Goal: Information Seeking & Learning: Stay updated

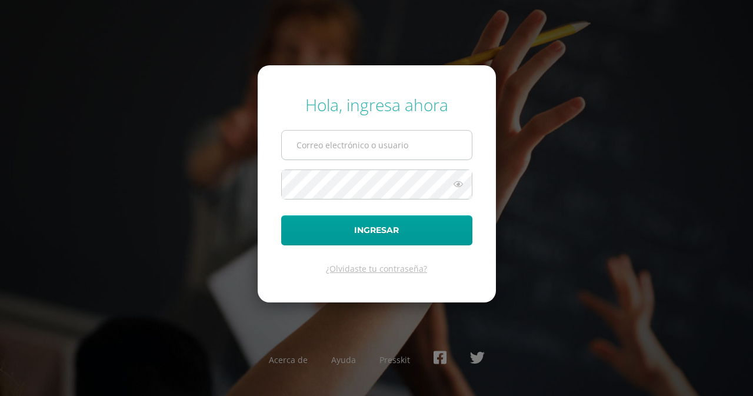
drag, startPoint x: 0, startPoint y: 0, endPoint x: 420, endPoint y: 143, distance: 443.4
click at [420, 143] on input "text" at bounding box center [377, 145] width 190 height 29
type input "k.rizo.2ddb@gmail.com"
click at [420, 143] on input "k.rizo.2ddb@gmail.com" at bounding box center [377, 145] width 190 height 29
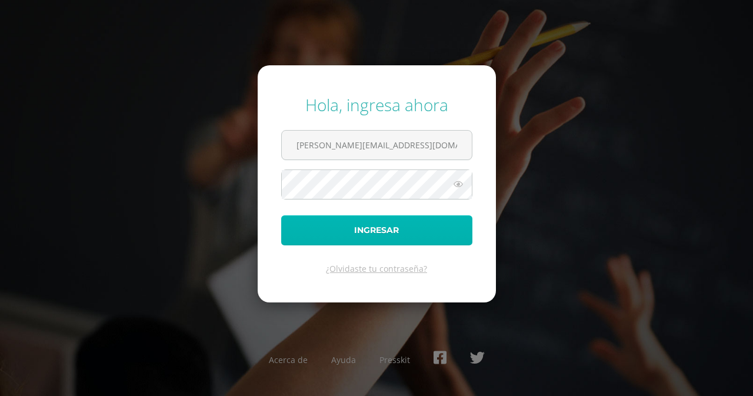
click at [358, 238] on button "Ingresar" at bounding box center [376, 230] width 191 height 30
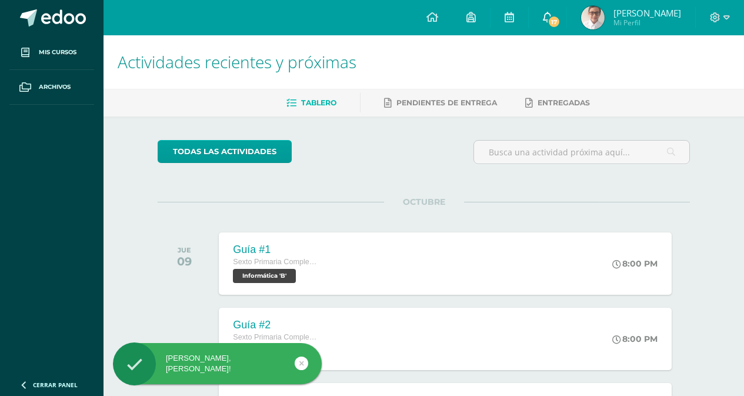
click at [552, 16] on icon at bounding box center [547, 17] width 9 height 11
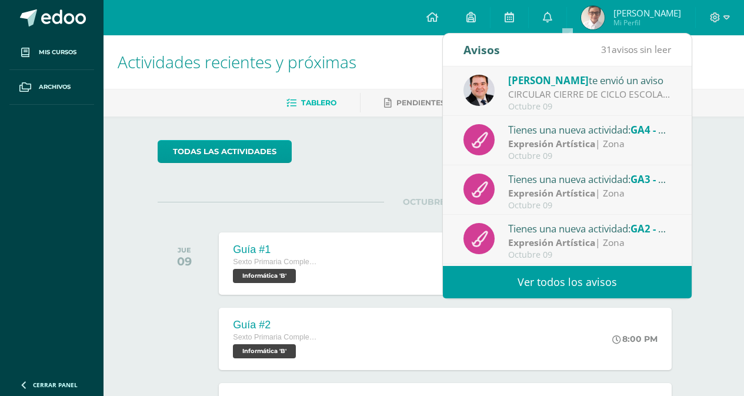
click at [557, 276] on link "Ver todos los avisos" at bounding box center [567, 282] width 249 height 32
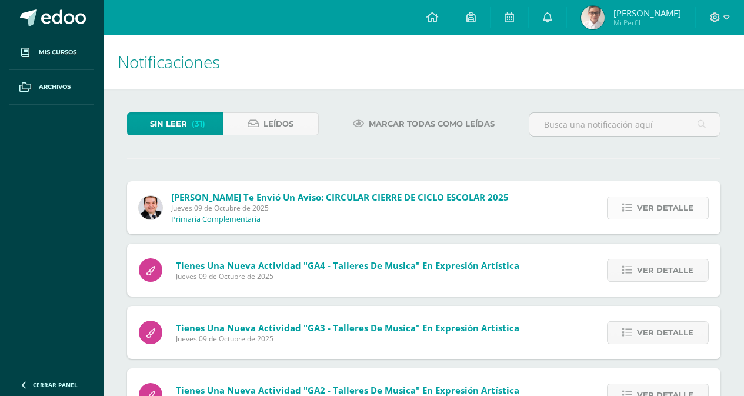
click at [673, 203] on span "Ver detalle" at bounding box center [665, 208] width 56 height 22
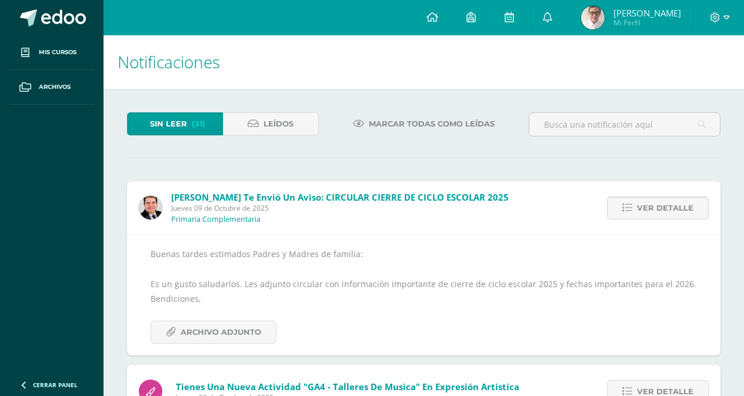
click at [673, 203] on span "Ver detalle" at bounding box center [665, 208] width 56 height 22
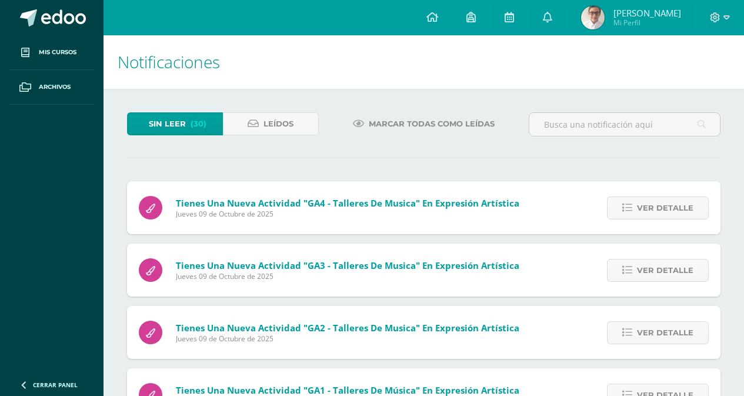
click at [673, 203] on span "Ver detalle" at bounding box center [665, 208] width 56 height 22
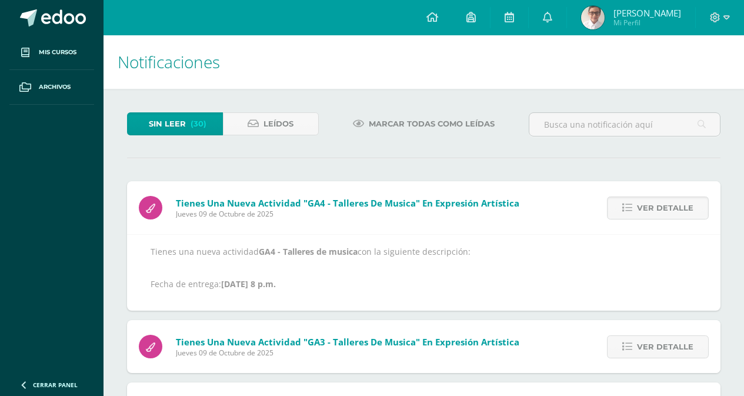
click at [673, 203] on span "Ver detalle" at bounding box center [665, 208] width 56 height 22
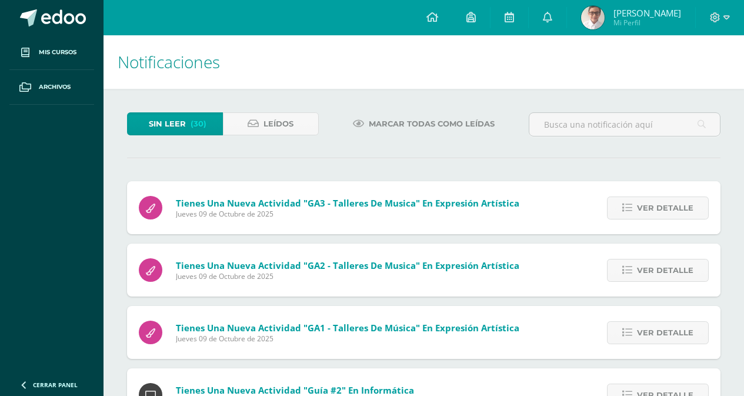
click at [673, 203] on span "Ver detalle" at bounding box center [665, 208] width 56 height 22
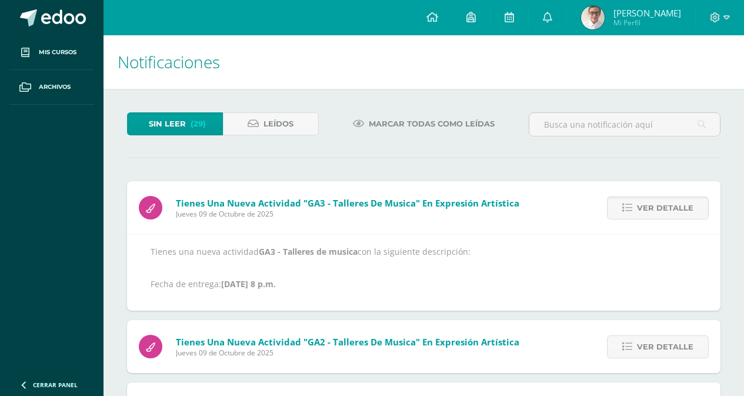
click at [673, 203] on span "Ver detalle" at bounding box center [665, 208] width 56 height 22
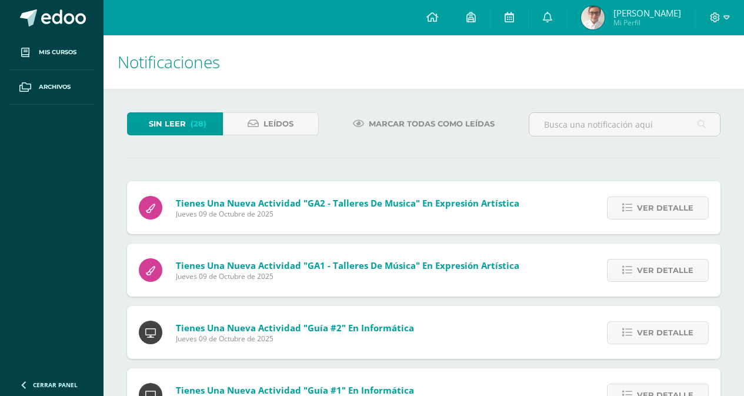
click at [673, 203] on span "Ver detalle" at bounding box center [665, 208] width 56 height 22
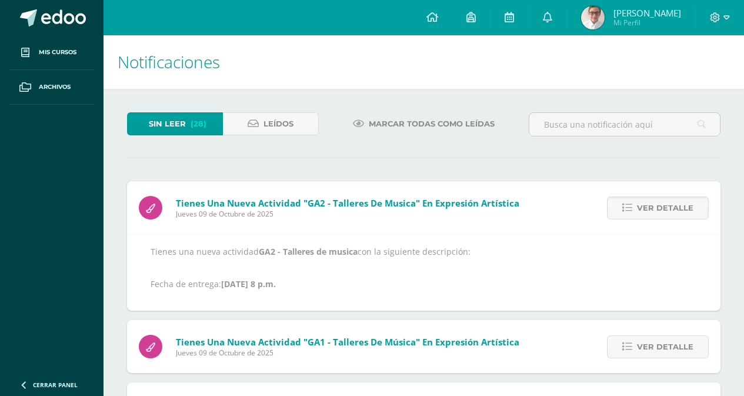
click at [673, 203] on span "Ver detalle" at bounding box center [665, 208] width 56 height 22
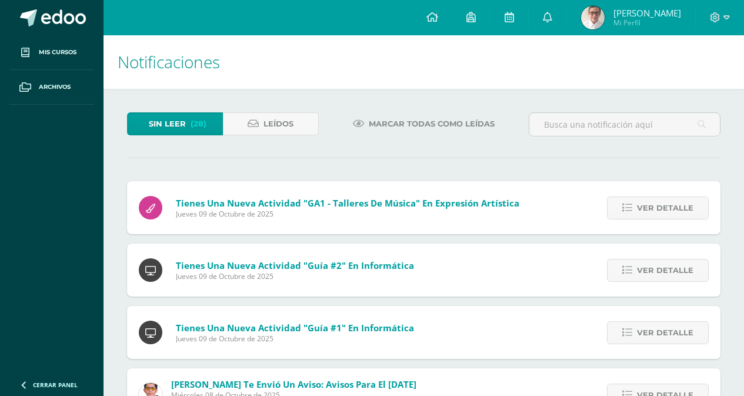
click at [673, 203] on span "Ver detalle" at bounding box center [665, 208] width 56 height 22
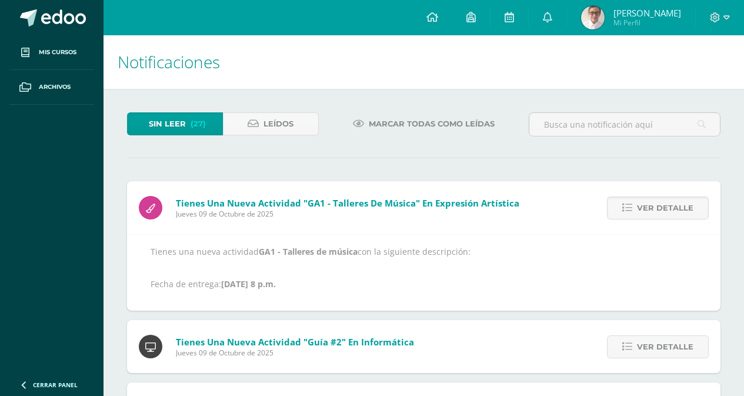
click at [673, 203] on span "Ver detalle" at bounding box center [665, 208] width 56 height 22
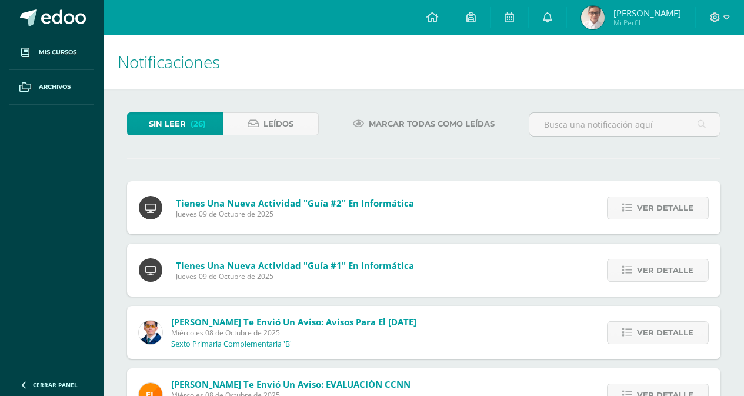
click at [673, 203] on span "Ver detalle" at bounding box center [665, 208] width 56 height 22
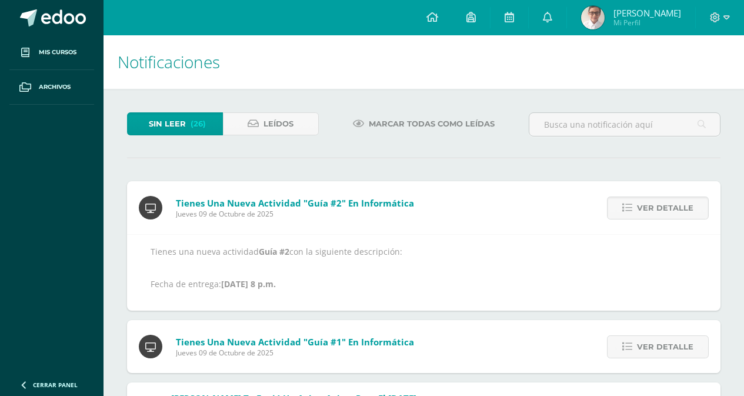
click at [673, 203] on span "Ver detalle" at bounding box center [665, 208] width 56 height 22
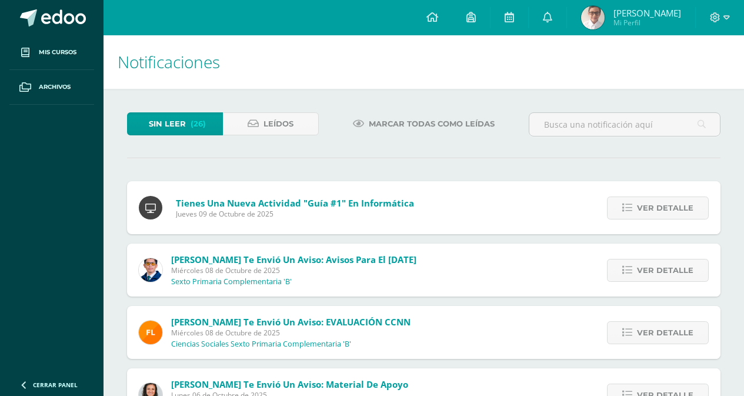
click at [673, 203] on span "Ver detalle" at bounding box center [665, 208] width 56 height 22
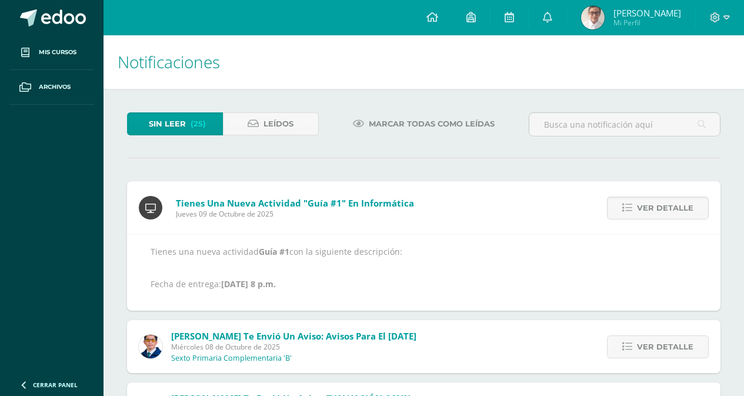
click at [673, 203] on span "Ver detalle" at bounding box center [665, 208] width 56 height 22
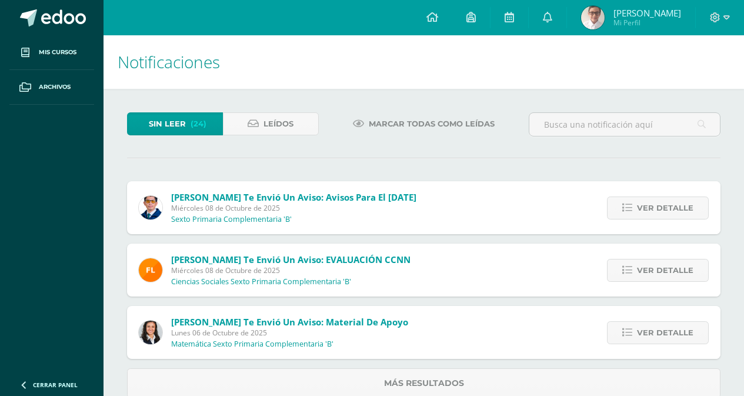
click at [673, 203] on span "Ver detalle" at bounding box center [665, 208] width 56 height 22
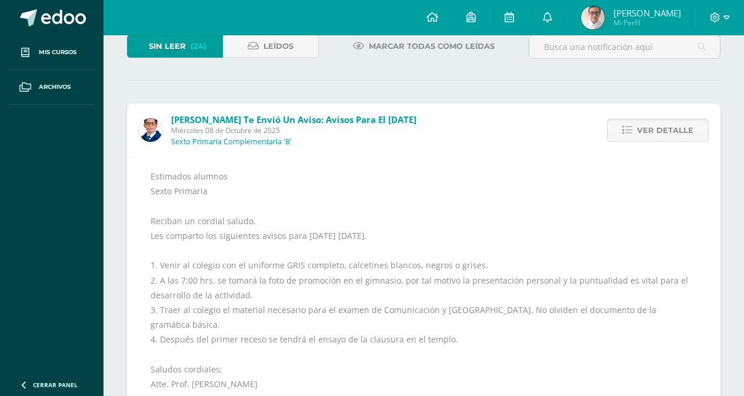
scroll to position [79, 0]
click at [663, 125] on span "Ver detalle" at bounding box center [665, 129] width 56 height 22
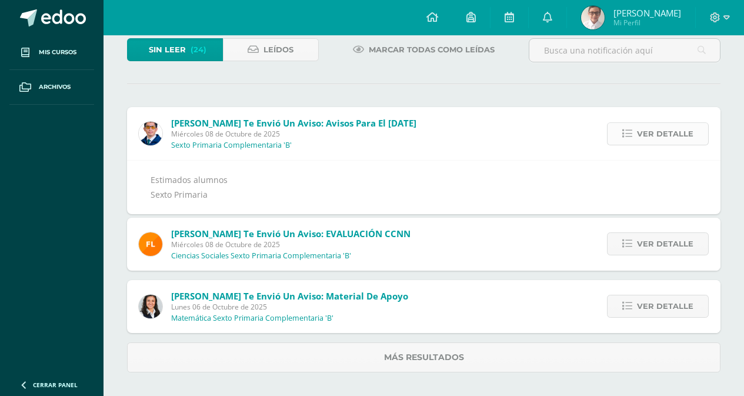
scroll to position [0, 0]
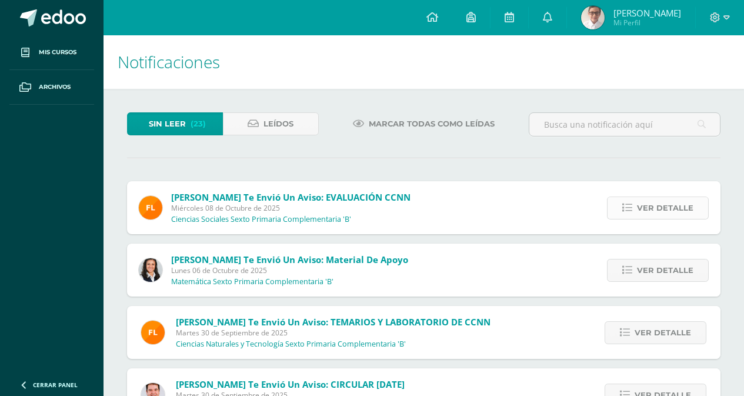
click at [678, 205] on span "Ver detalle" at bounding box center [665, 208] width 56 height 22
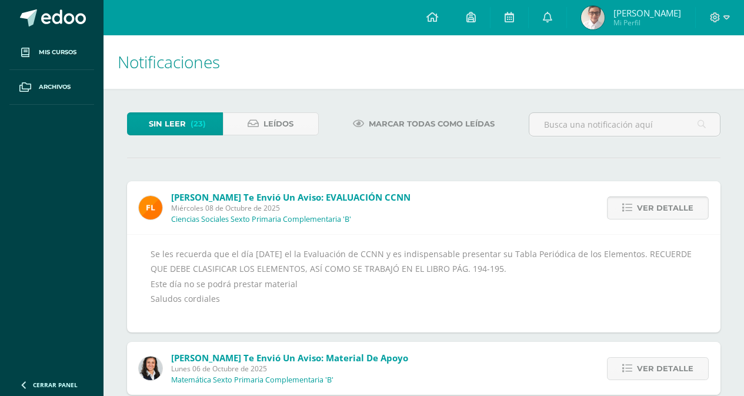
click at [657, 210] on span "Ver detalle" at bounding box center [665, 208] width 56 height 22
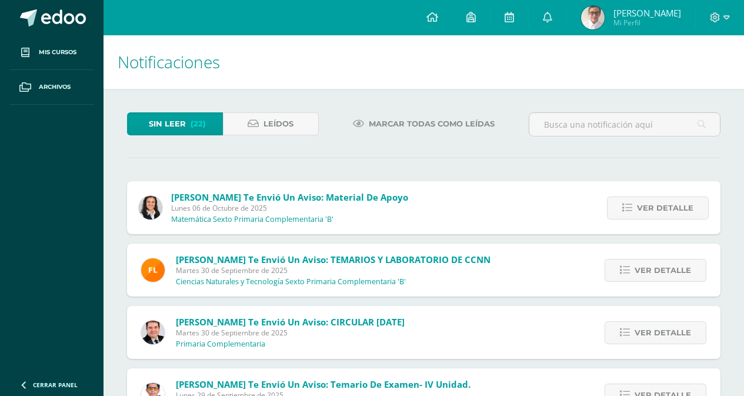
click at [657, 210] on span "Ver detalle" at bounding box center [665, 208] width 56 height 22
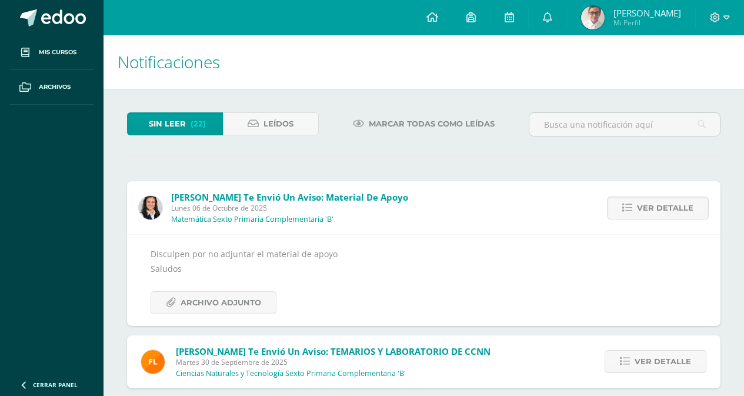
click at [657, 210] on span "Ver detalle" at bounding box center [665, 208] width 56 height 22
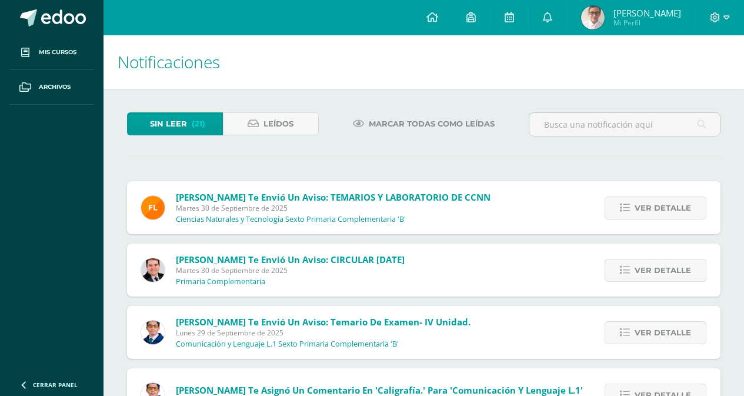
click at [657, 210] on span "Ver detalle" at bounding box center [662, 208] width 56 height 22
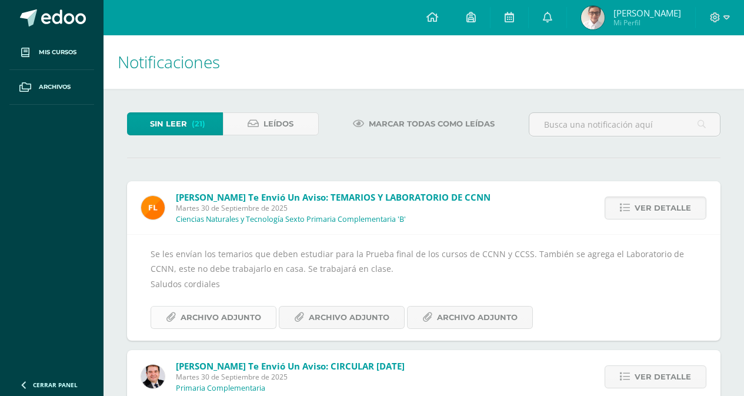
click at [227, 317] on span "Archivo Adjunto" at bounding box center [220, 317] width 81 height 22
click at [651, 208] on span "Ver detalle" at bounding box center [662, 208] width 56 height 22
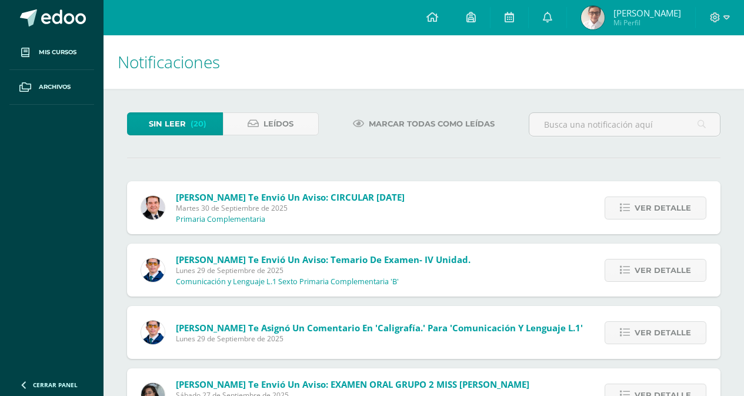
click at [651, 208] on span "Ver detalle" at bounding box center [662, 208] width 56 height 22
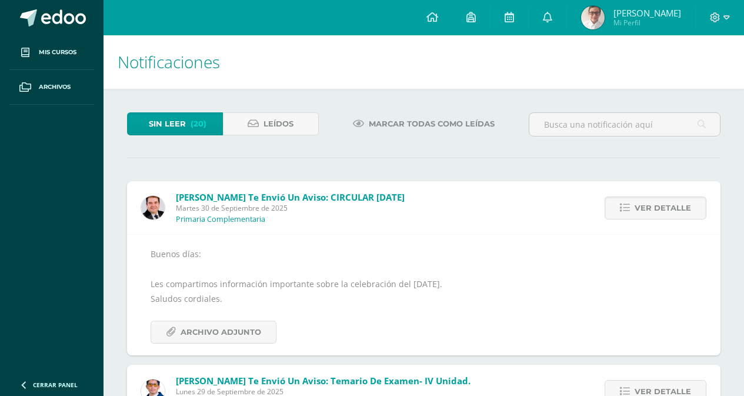
click at [651, 208] on span "Ver detalle" at bounding box center [662, 208] width 56 height 22
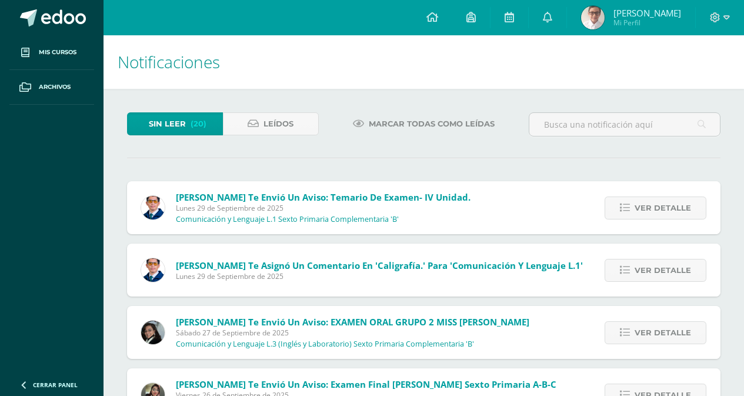
click at [651, 208] on span "Ver detalle" at bounding box center [662, 208] width 56 height 22
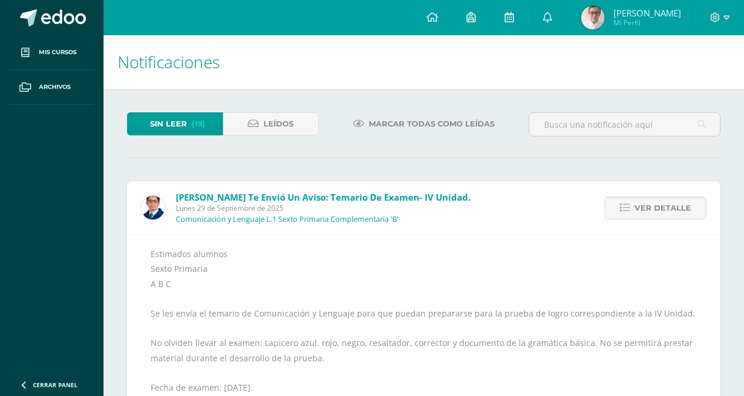
click at [651, 208] on span "Ver detalle" at bounding box center [662, 208] width 56 height 22
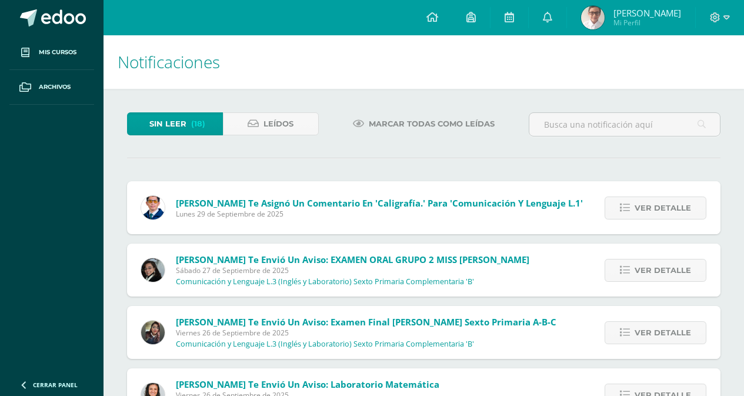
click at [651, 208] on span "Ver detalle" at bounding box center [662, 208] width 56 height 22
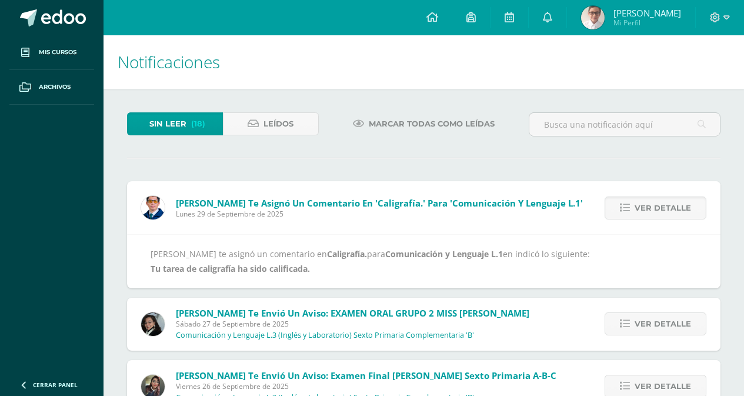
click at [651, 208] on span "Ver detalle" at bounding box center [662, 208] width 56 height 22
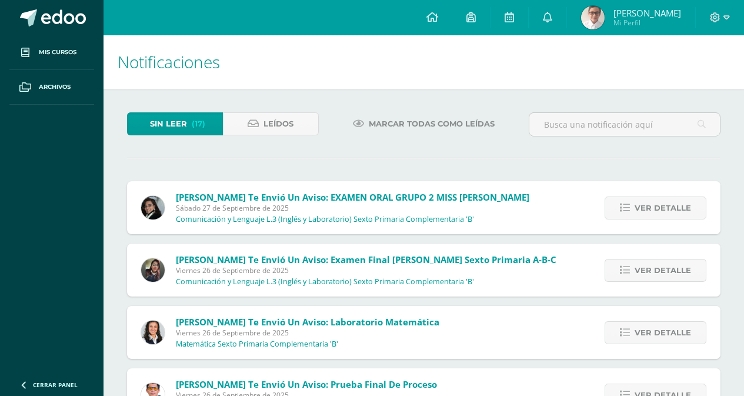
click at [651, 208] on span "Ver detalle" at bounding box center [662, 208] width 56 height 22
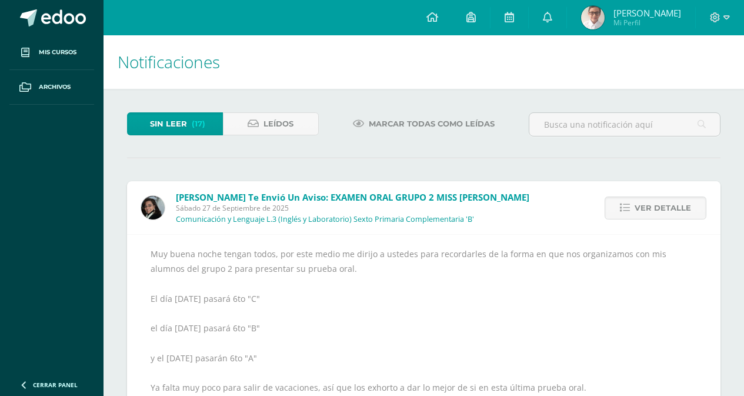
click at [651, 208] on span "Ver detalle" at bounding box center [662, 208] width 56 height 22
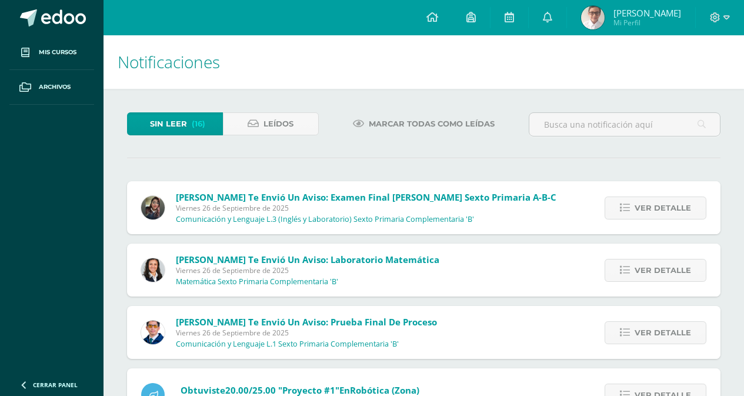
click at [651, 208] on span "Ver detalle" at bounding box center [662, 208] width 56 height 22
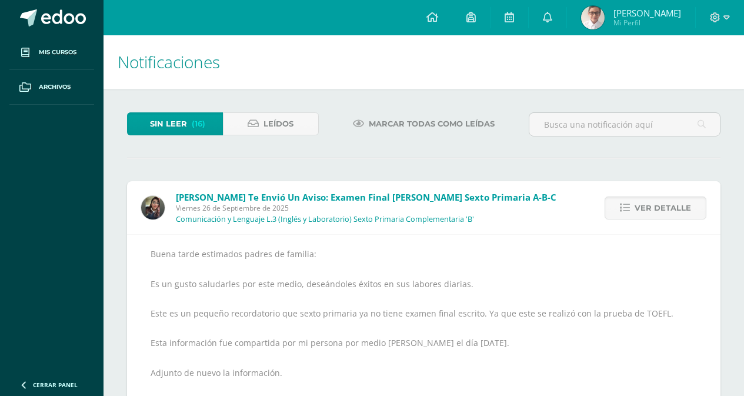
click at [651, 208] on span "Ver detalle" at bounding box center [662, 208] width 56 height 22
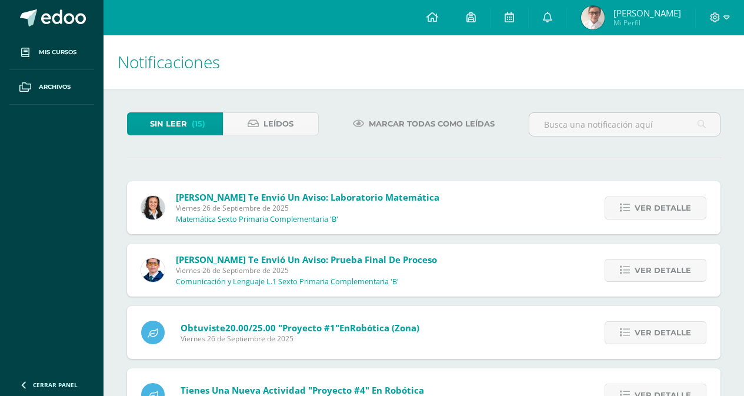
click at [651, 208] on span "Ver detalle" at bounding box center [662, 208] width 56 height 22
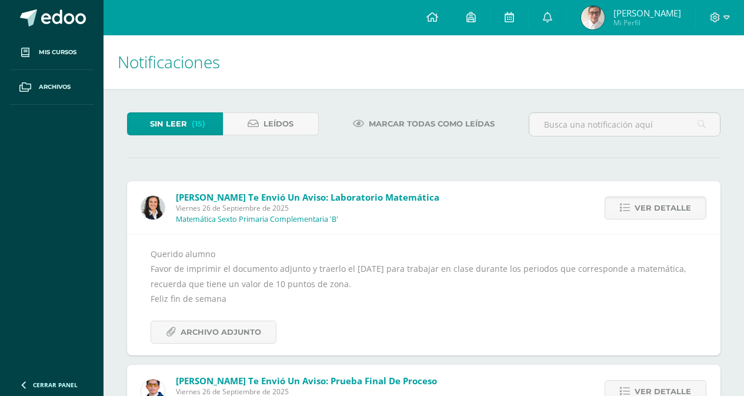
click at [651, 208] on span "Ver detalle" at bounding box center [662, 208] width 56 height 22
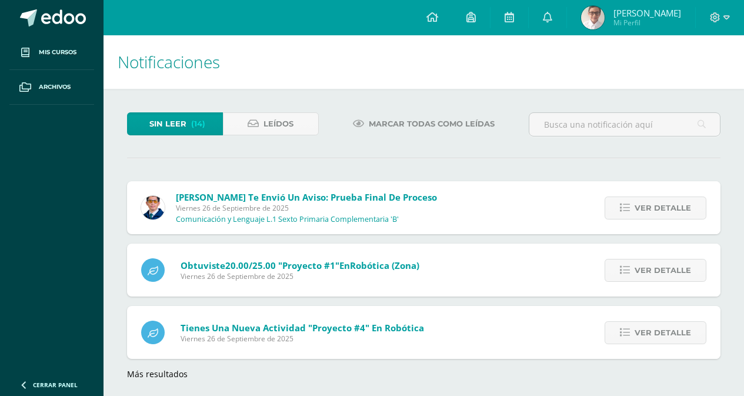
click at [651, 208] on span "Ver detalle" at bounding box center [662, 208] width 56 height 22
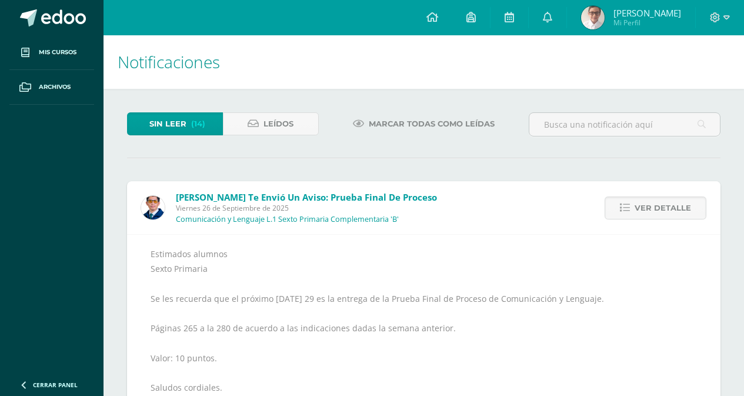
click at [651, 208] on span "Ver detalle" at bounding box center [662, 208] width 56 height 22
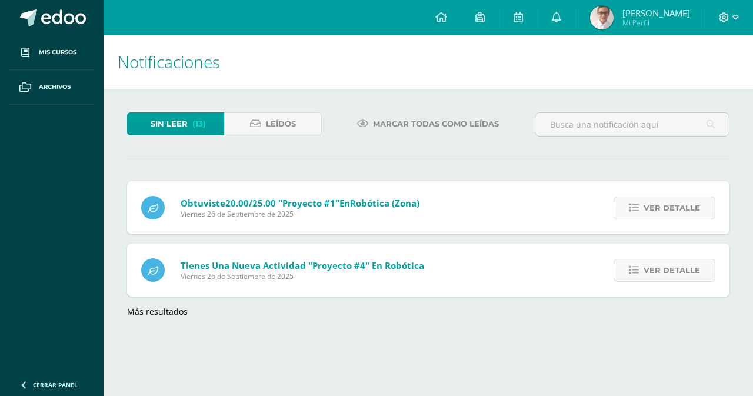
click at [651, 208] on span "Ver detalle" at bounding box center [671, 208] width 56 height 22
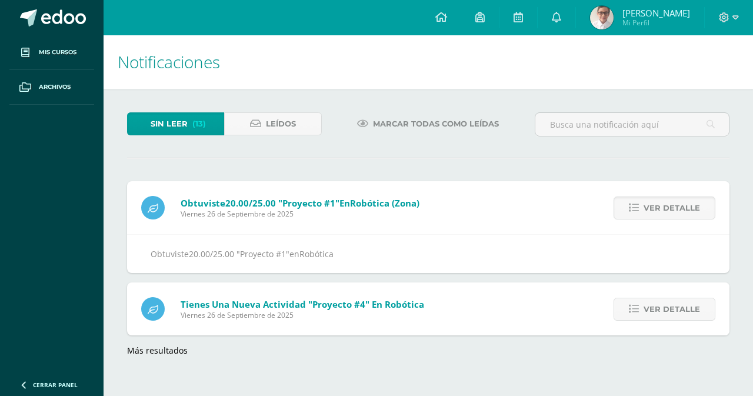
click at [651, 208] on span "Ver detalle" at bounding box center [671, 208] width 56 height 22
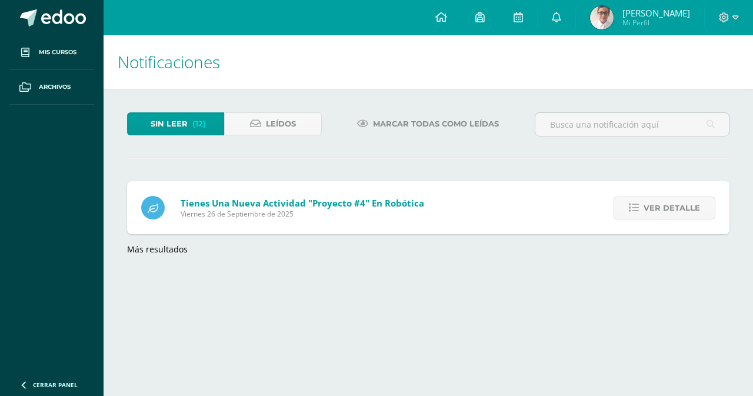
click at [651, 208] on span "Ver detalle" at bounding box center [671, 208] width 56 height 22
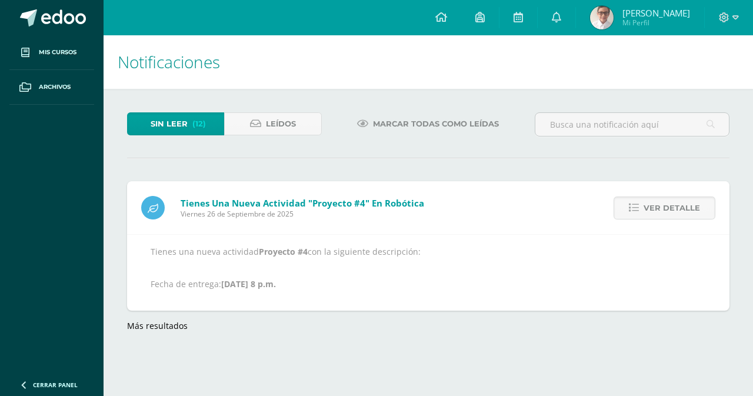
click at [651, 208] on span "Ver detalle" at bounding box center [671, 208] width 56 height 22
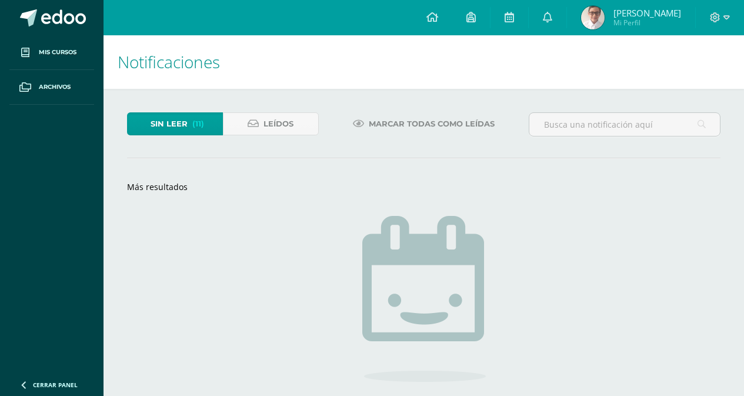
click at [175, 122] on span "Sin leer" at bounding box center [169, 124] width 37 height 22
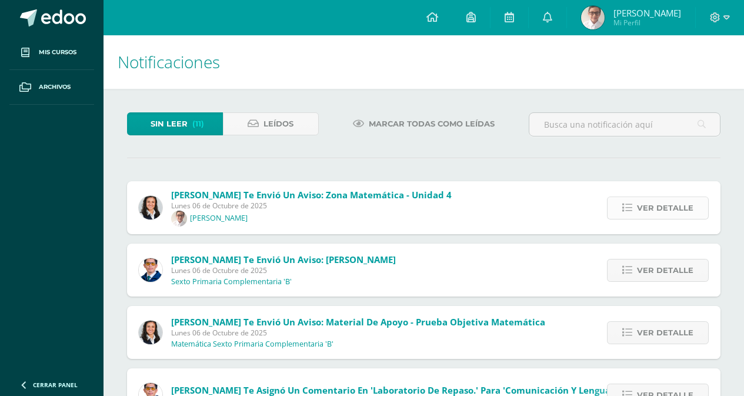
click at [672, 208] on span "Ver detalle" at bounding box center [665, 208] width 56 height 22
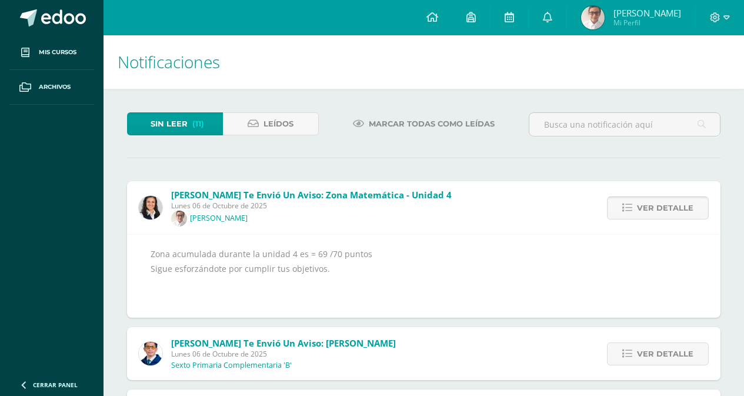
click at [672, 208] on span "Ver detalle" at bounding box center [665, 208] width 56 height 22
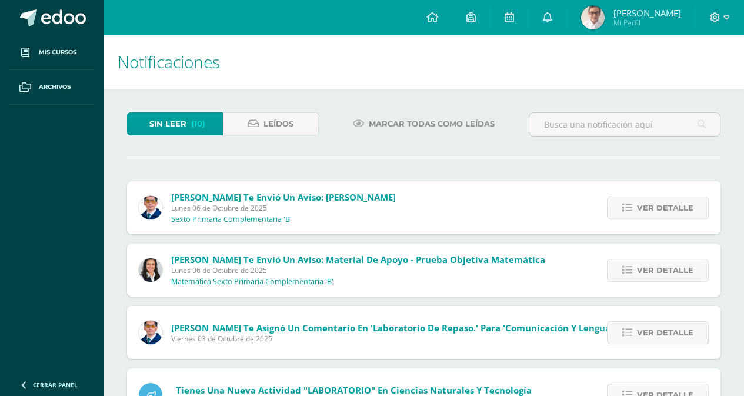
click at [672, 208] on span "Ver detalle" at bounding box center [665, 208] width 56 height 22
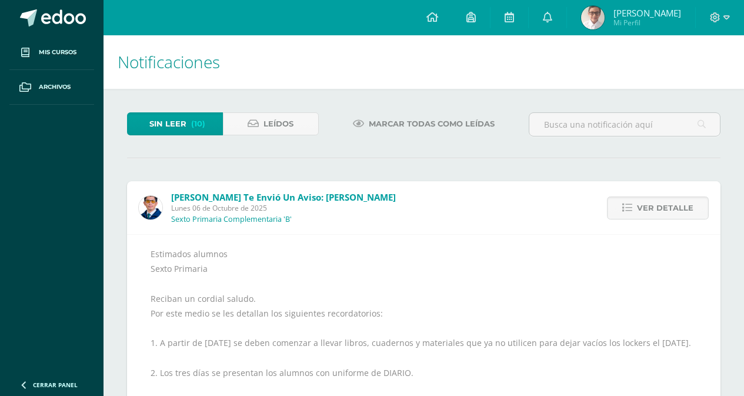
click at [672, 208] on span "Ver detalle" at bounding box center [665, 208] width 56 height 22
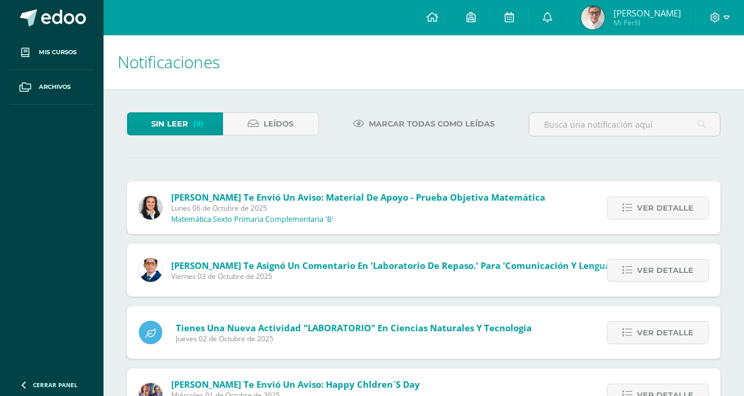
click at [672, 208] on span "Ver detalle" at bounding box center [665, 208] width 56 height 22
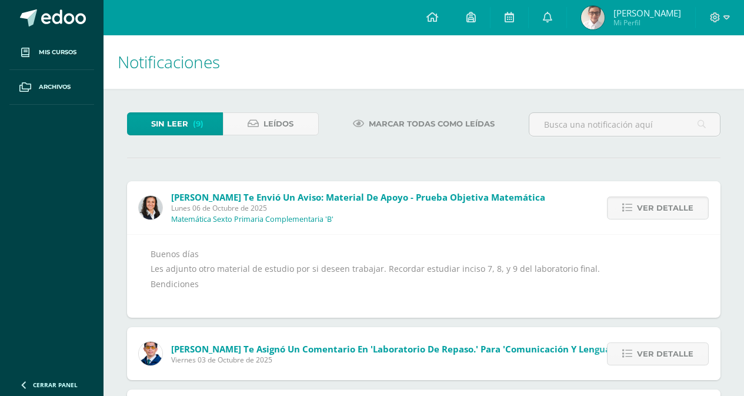
click at [672, 208] on span "Ver detalle" at bounding box center [665, 208] width 56 height 22
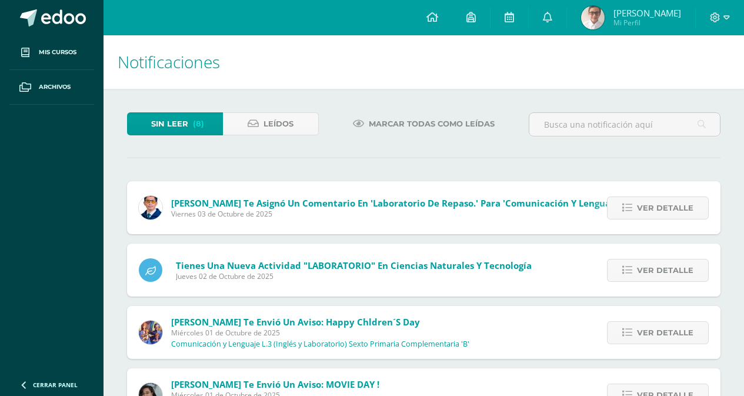
click at [672, 208] on span "Ver detalle" at bounding box center [665, 208] width 56 height 22
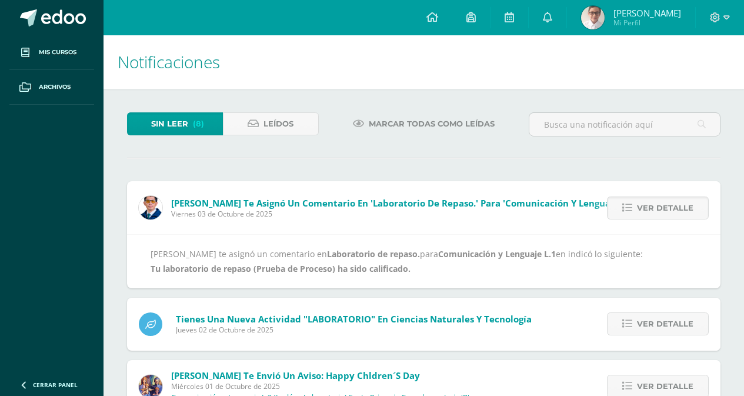
click at [672, 208] on span "Ver detalle" at bounding box center [665, 208] width 56 height 22
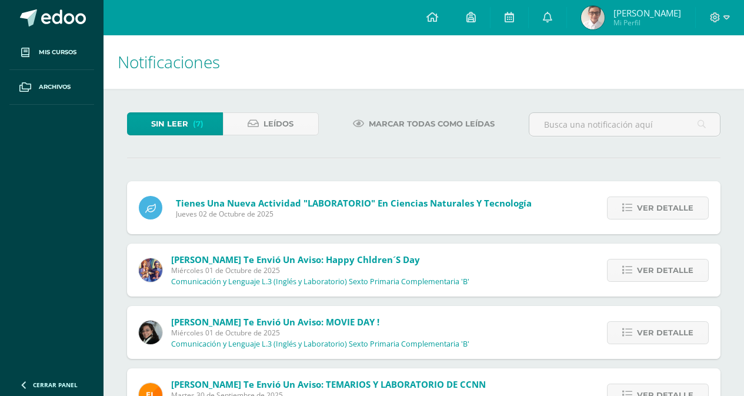
click at [672, 208] on span "Ver detalle" at bounding box center [665, 208] width 56 height 22
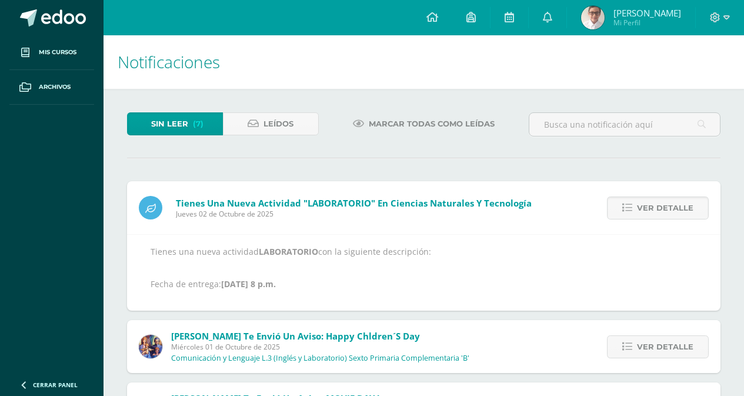
click at [672, 208] on span "Ver detalle" at bounding box center [665, 208] width 56 height 22
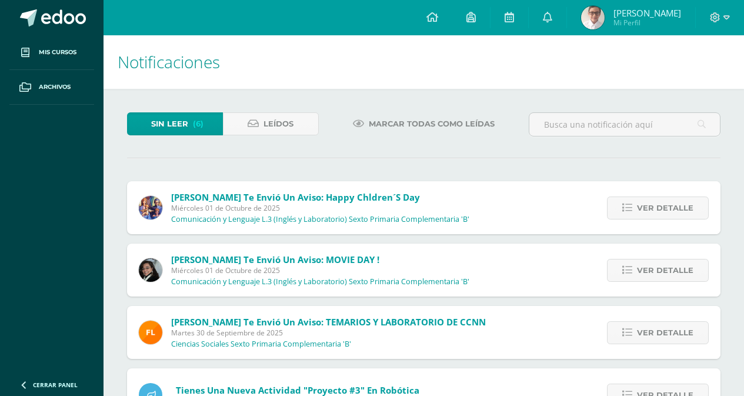
click at [672, 208] on span "Ver detalle" at bounding box center [665, 208] width 56 height 22
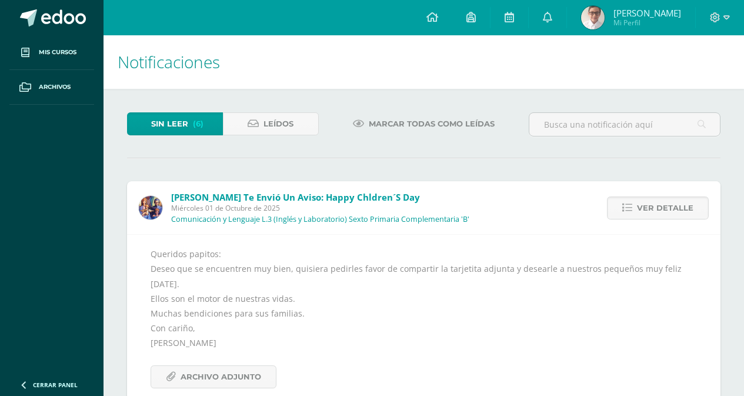
click at [672, 208] on span "Ver detalle" at bounding box center [665, 208] width 56 height 22
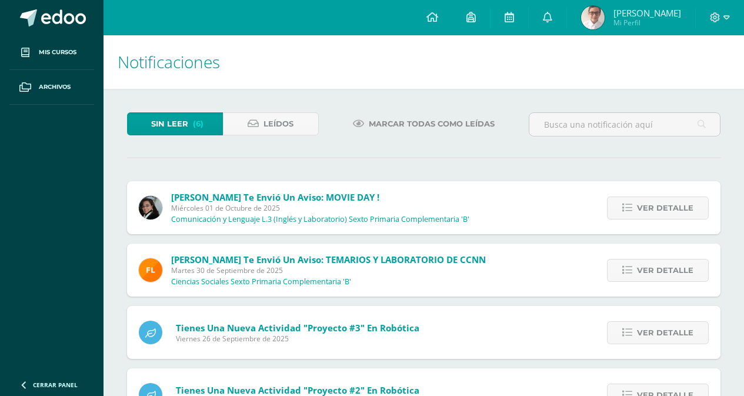
click at [672, 208] on span "Ver detalle" at bounding box center [665, 208] width 56 height 22
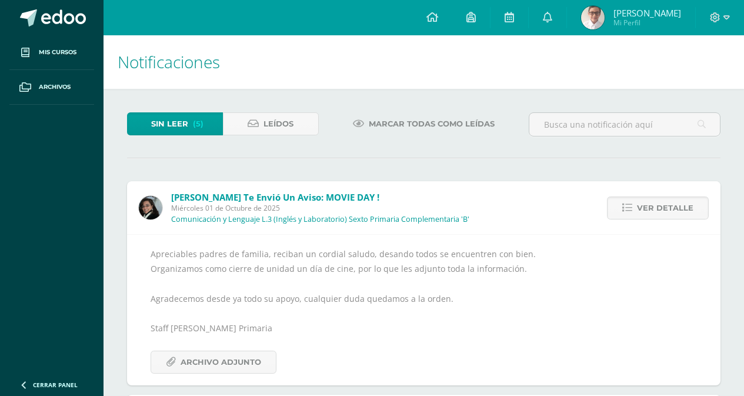
click at [672, 208] on span "Ver detalle" at bounding box center [665, 208] width 56 height 22
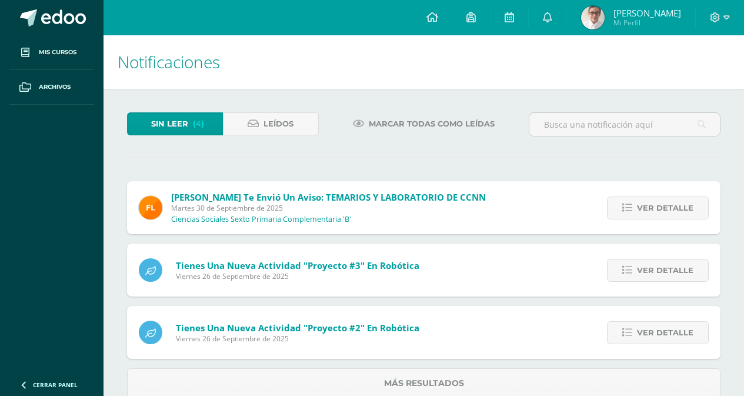
click at [672, 208] on span "Ver detalle" at bounding box center [665, 208] width 56 height 22
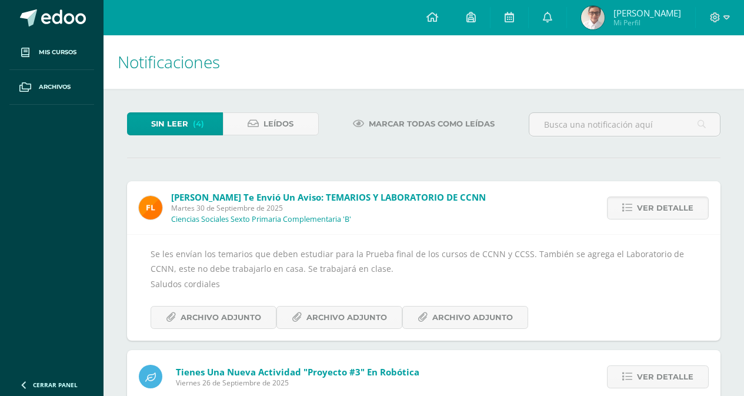
click at [672, 208] on span "Ver detalle" at bounding box center [665, 208] width 56 height 22
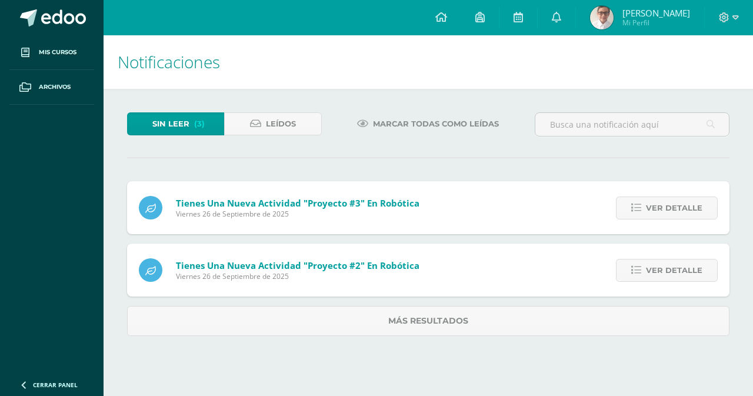
click at [672, 208] on span "Ver detalle" at bounding box center [674, 208] width 56 height 22
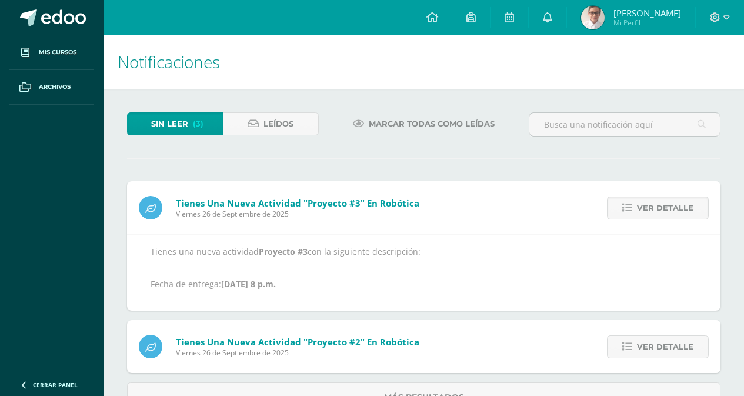
click at [672, 208] on span "Ver detalle" at bounding box center [665, 208] width 56 height 22
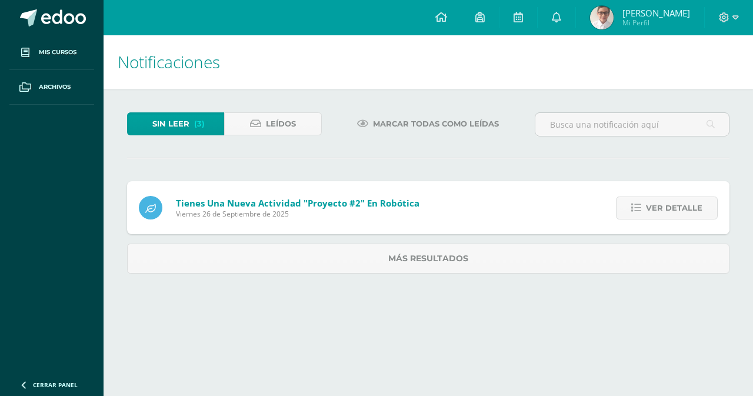
click at [672, 208] on span "Ver detalle" at bounding box center [674, 208] width 56 height 22
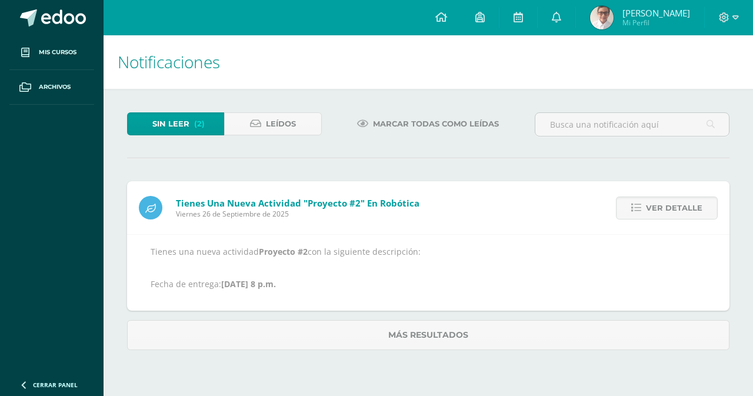
click at [672, 208] on span "Ver detalle" at bounding box center [674, 208] width 56 height 22
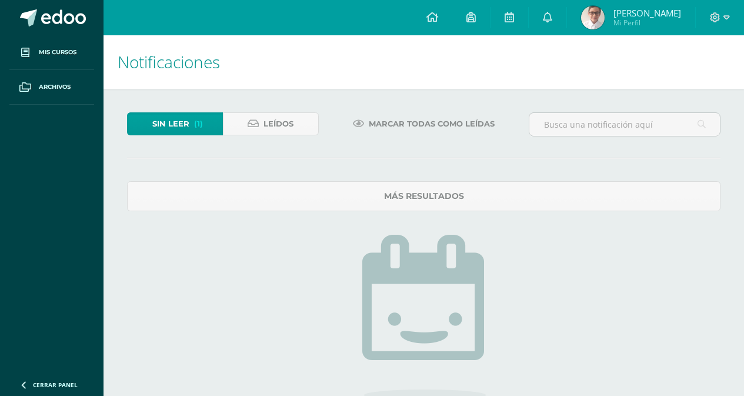
click at [203, 119] on link "Sin leer (1)" at bounding box center [175, 123] width 96 height 23
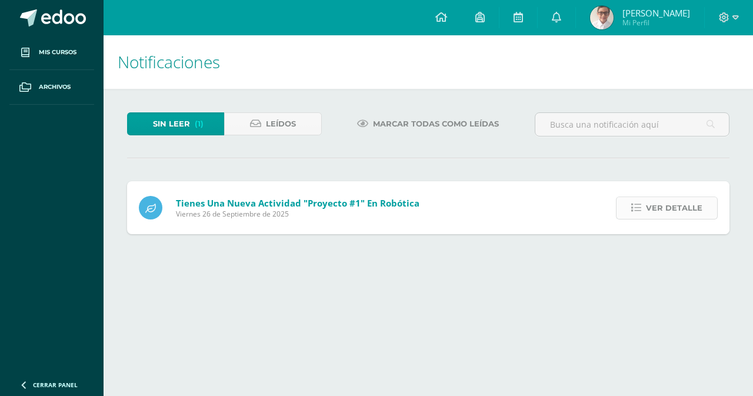
click at [662, 214] on span "Ver detalle" at bounding box center [674, 208] width 56 height 22
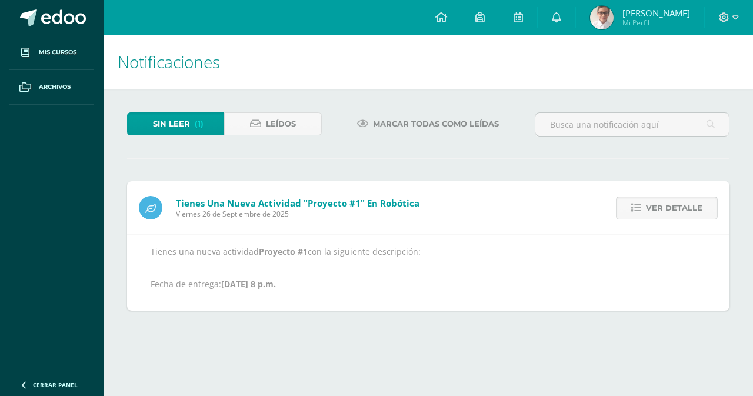
click at [663, 210] on span "Ver detalle" at bounding box center [674, 208] width 56 height 22
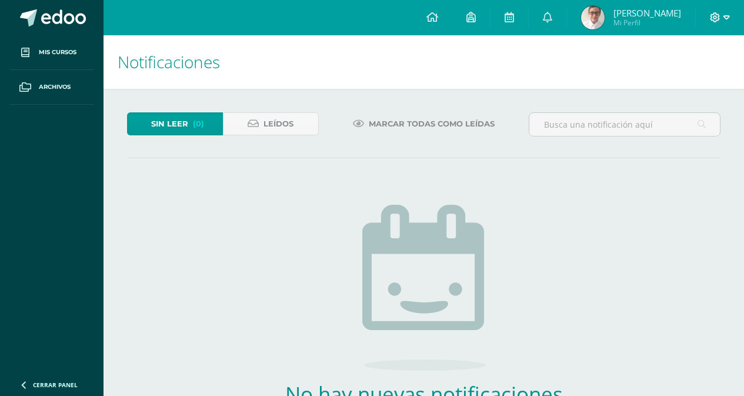
click at [716, 21] on icon at bounding box center [715, 17] width 10 height 10
click at [694, 78] on span "Cerrar sesión" at bounding box center [689, 80] width 53 height 11
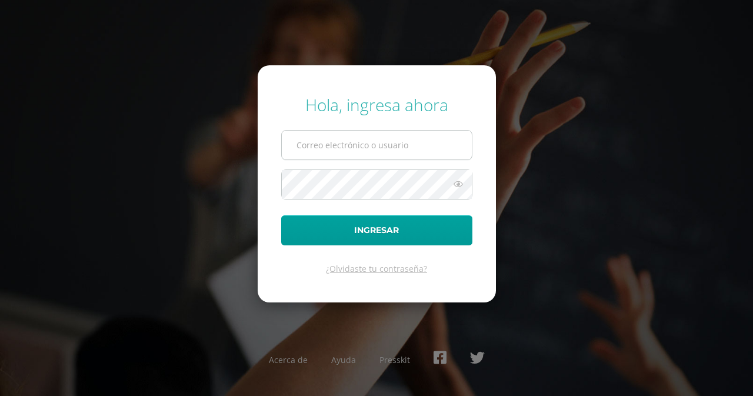
type input "[PERSON_NAME][EMAIL_ADDRESS][DOMAIN_NAME]"
click at [401, 144] on input "[PERSON_NAME][EMAIL_ADDRESS][DOMAIN_NAME]" at bounding box center [377, 145] width 190 height 29
